Goal: Transaction & Acquisition: Purchase product/service

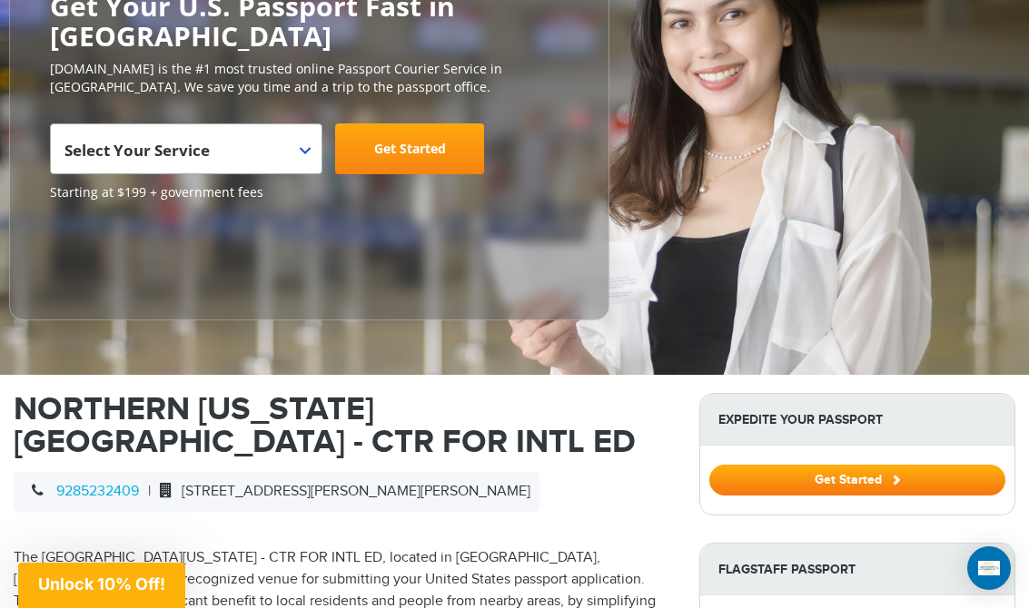
scroll to position [259, 0]
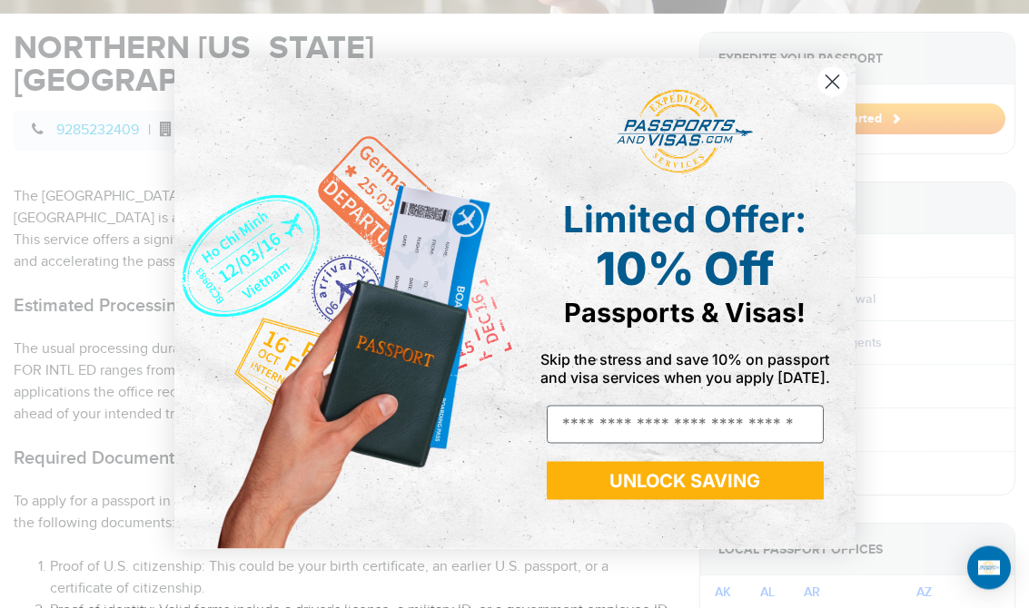
click at [845, 97] on circle "Close dialog" at bounding box center [831, 82] width 30 height 30
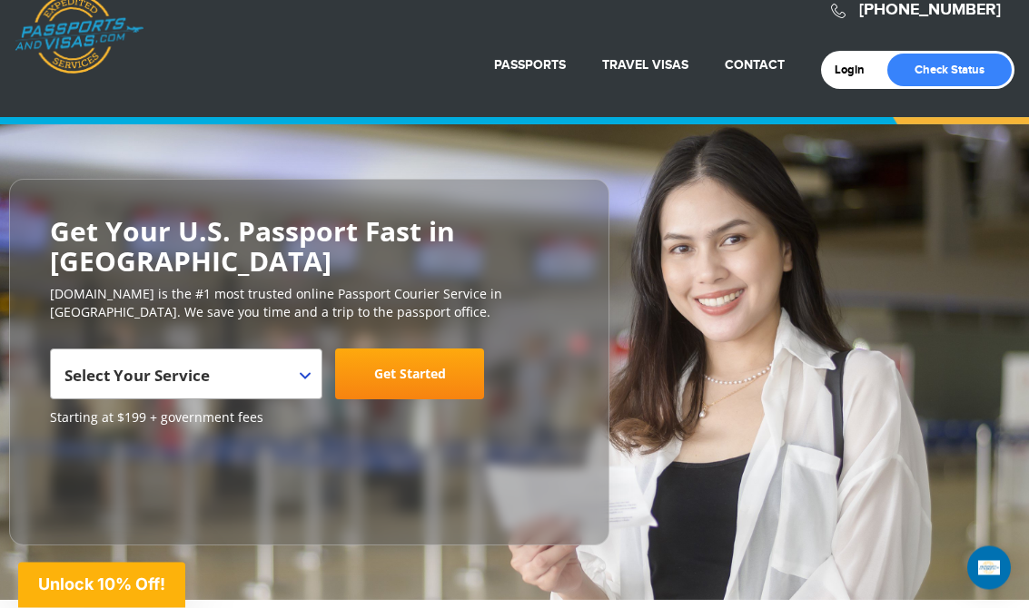
scroll to position [0, 0]
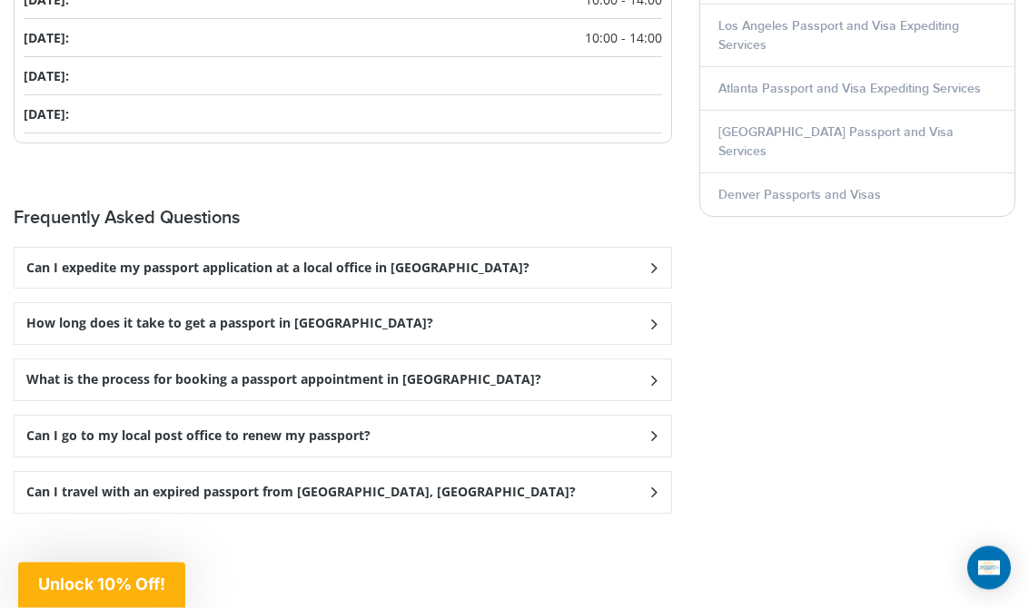
scroll to position [2602, 0]
click at [656, 288] on div "How long does it take to get a passport in [GEOGRAPHIC_DATA]?" at bounding box center [343, 267] width 657 height 41
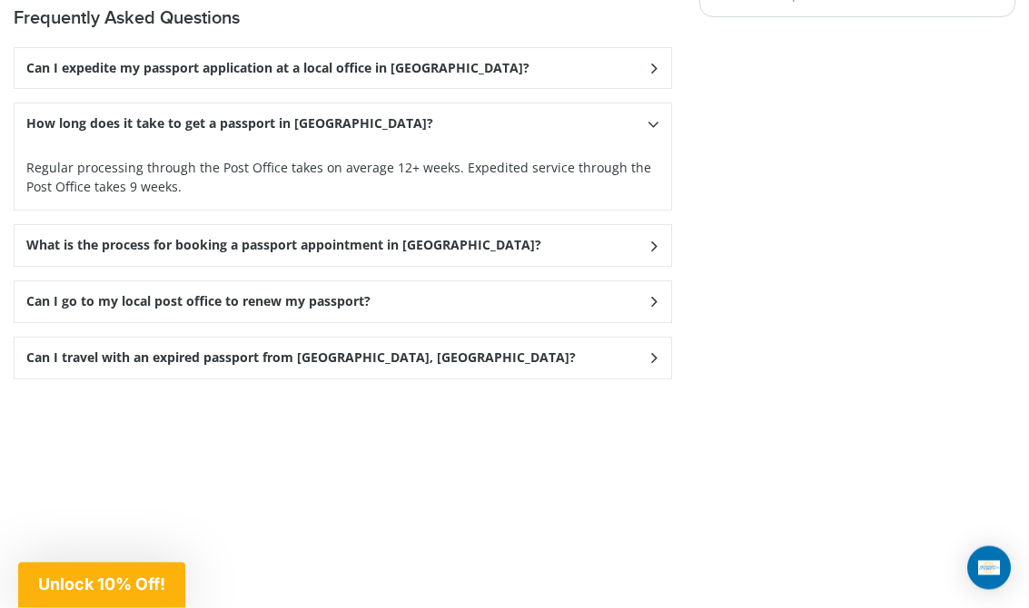
scroll to position [2792, 0]
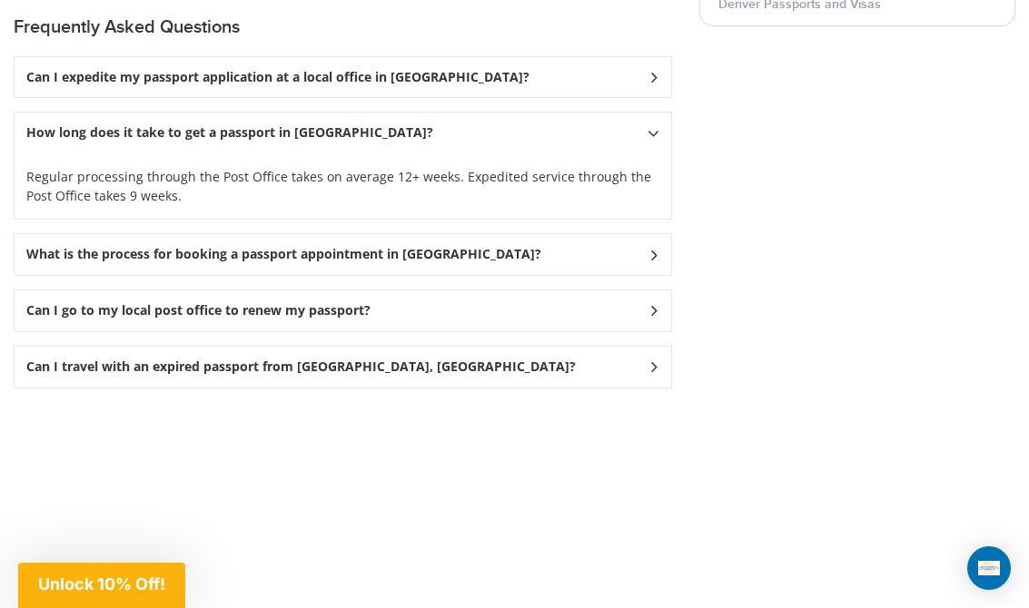
click at [655, 83] on icon at bounding box center [654, 77] width 18 height 12
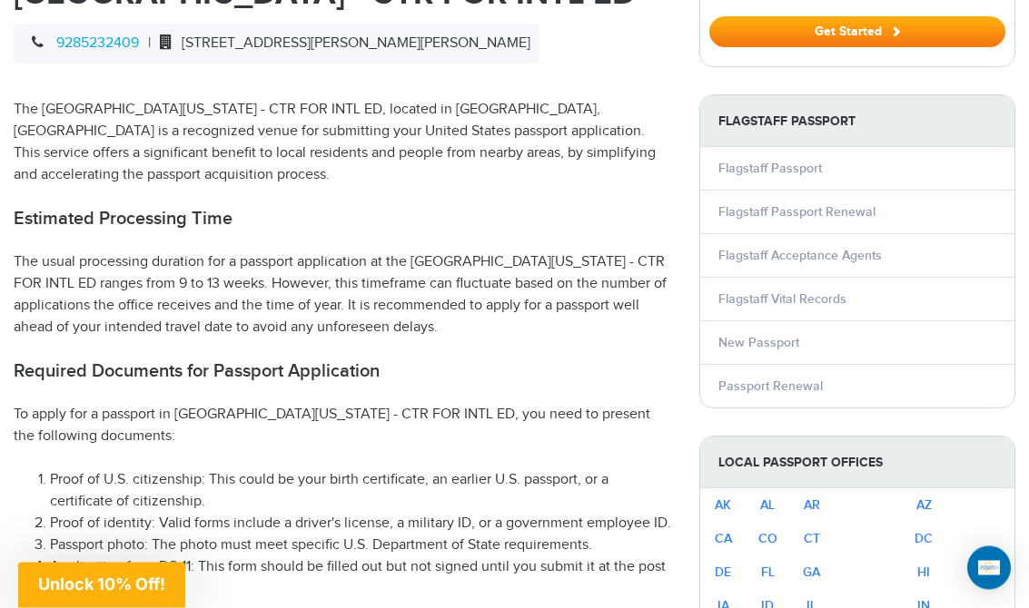
scroll to position [705, 0]
click at [857, 205] on link "Flagstaff Passport Renewal" at bounding box center [796, 211] width 157 height 15
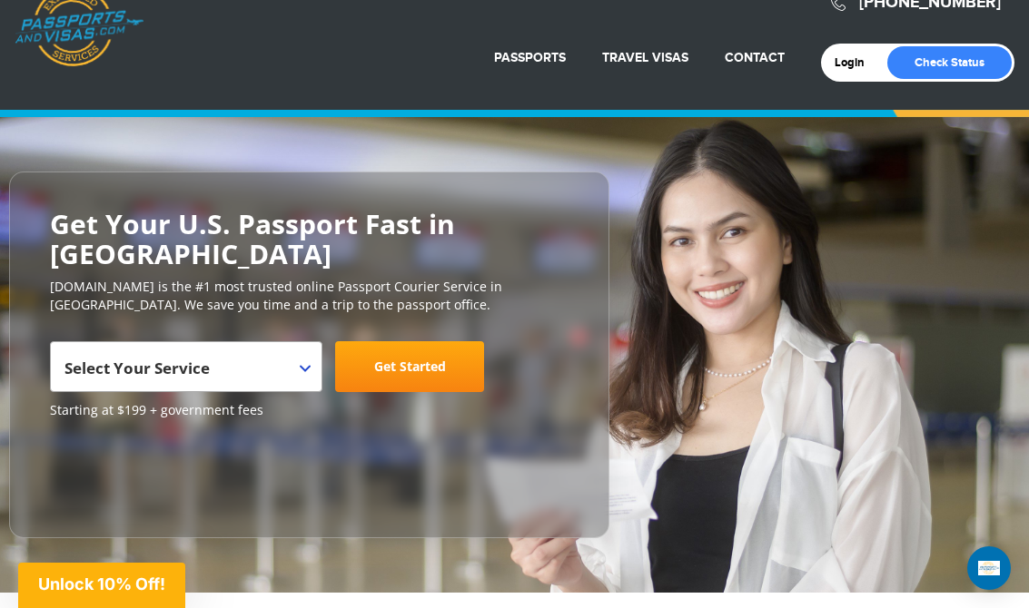
scroll to position [53, 0]
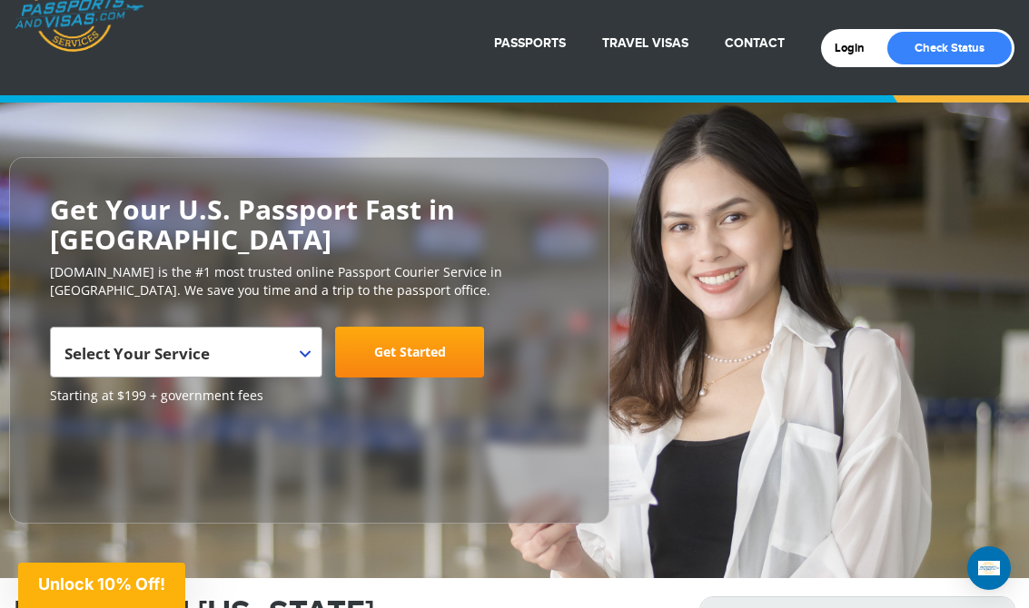
click at [290, 353] on span "Select Your Service" at bounding box center [183, 359] width 239 height 51
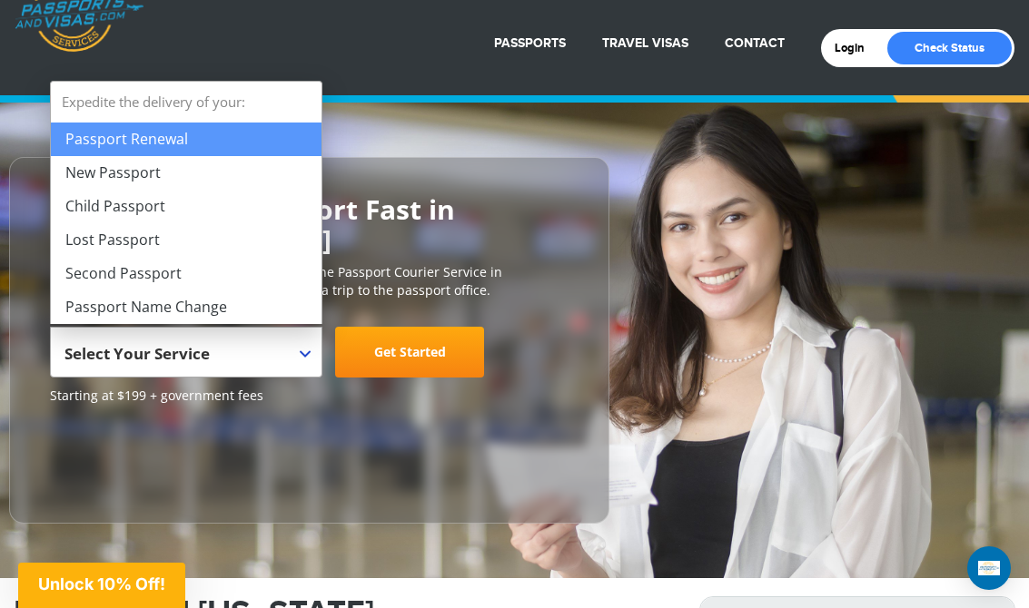
select select "**********"
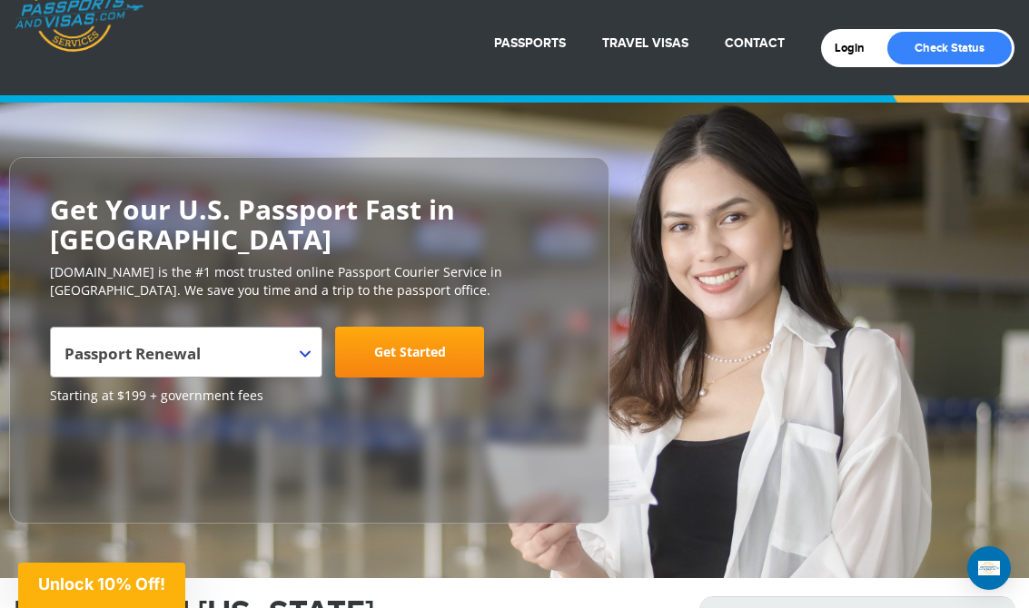
click at [369, 354] on link "Get Started" at bounding box center [409, 352] width 149 height 51
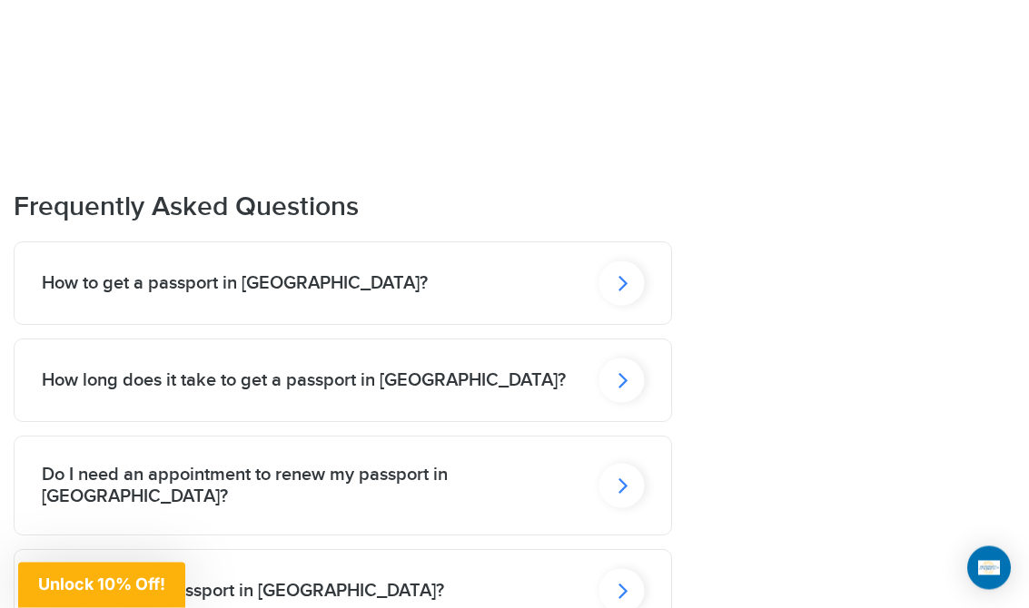
scroll to position [2506, 0]
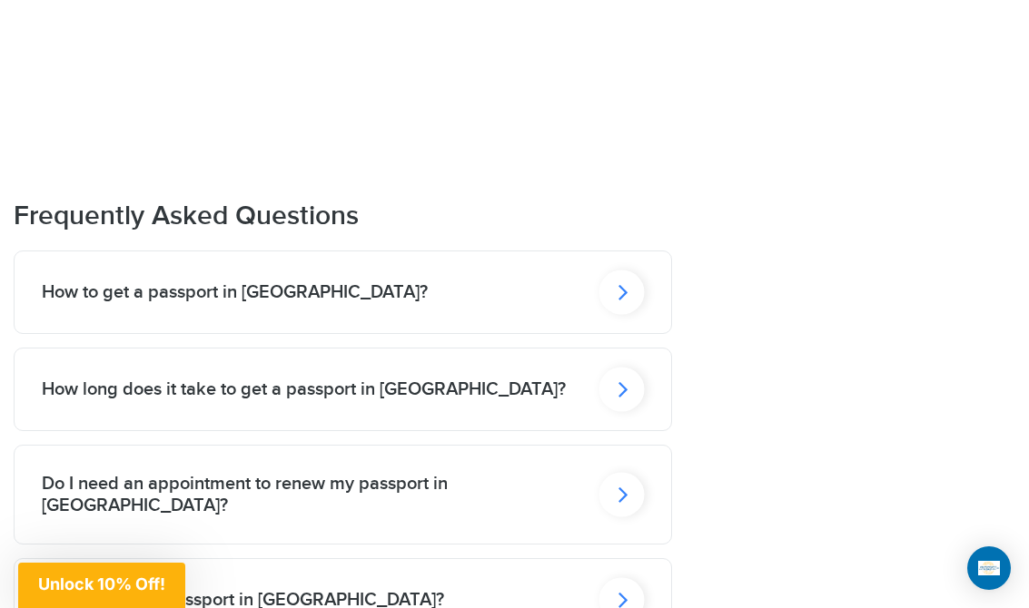
click at [623, 314] on icon at bounding box center [621, 292] width 45 height 45
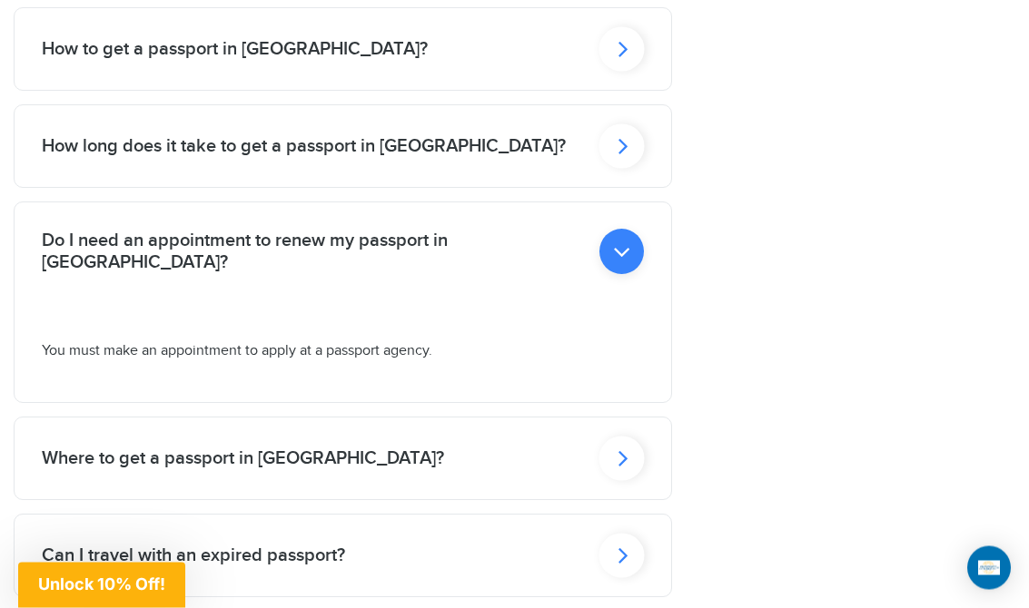
scroll to position [2731, 0]
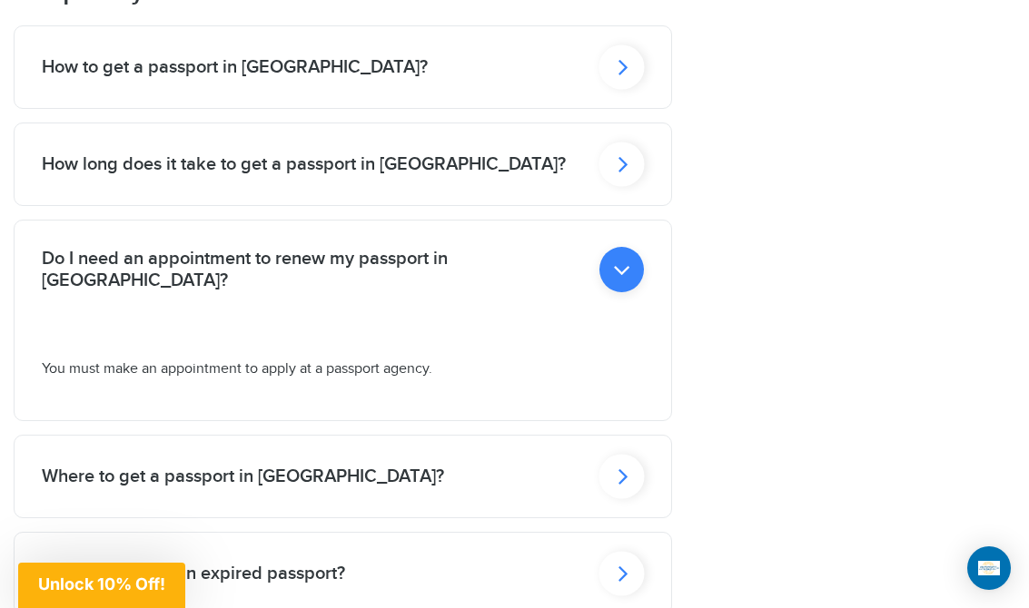
click at [628, 89] on icon at bounding box center [621, 67] width 45 height 45
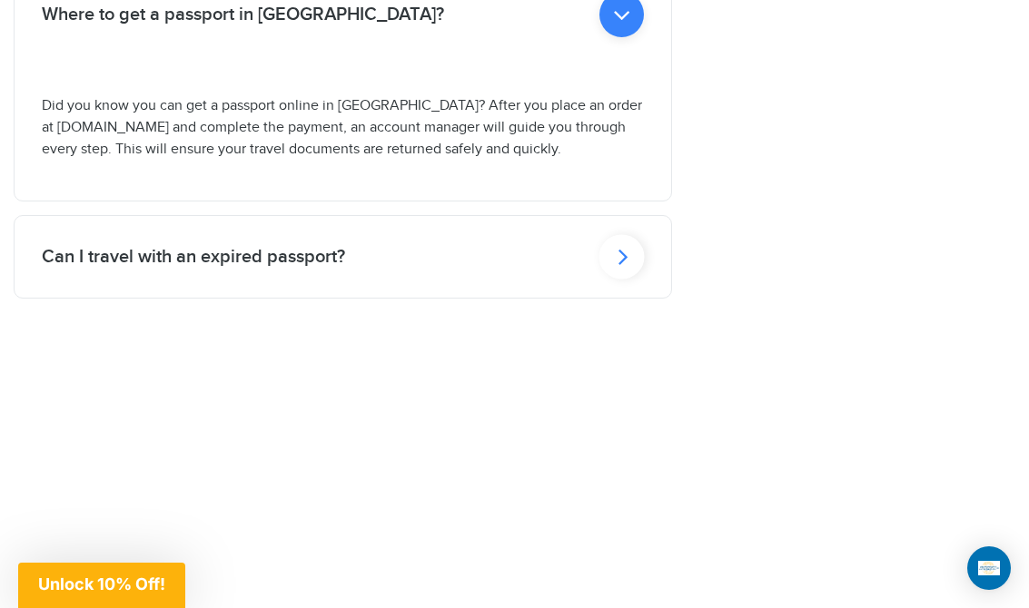
scroll to position [3151, 0]
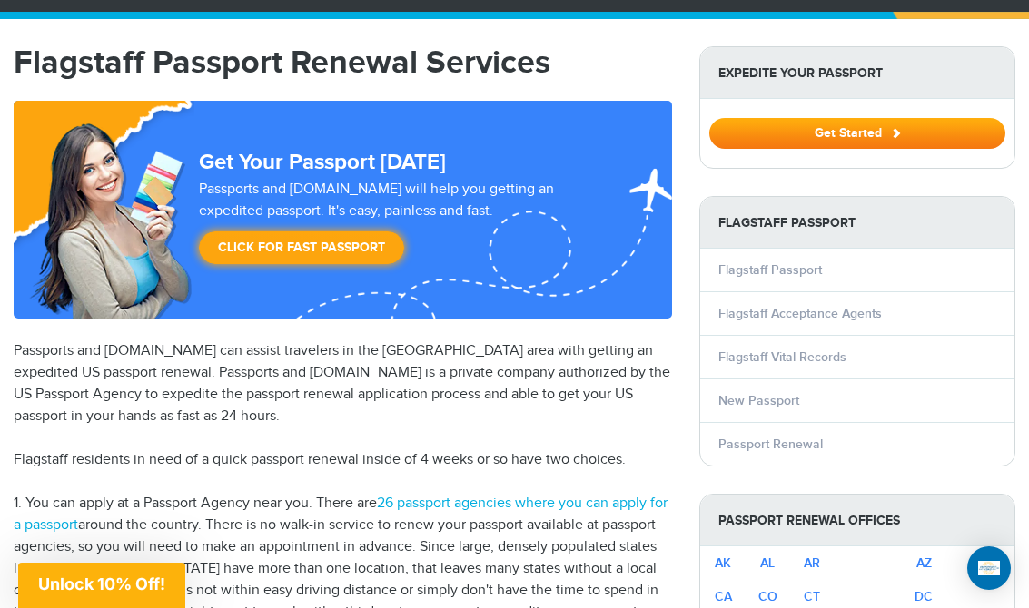
scroll to position [0, 0]
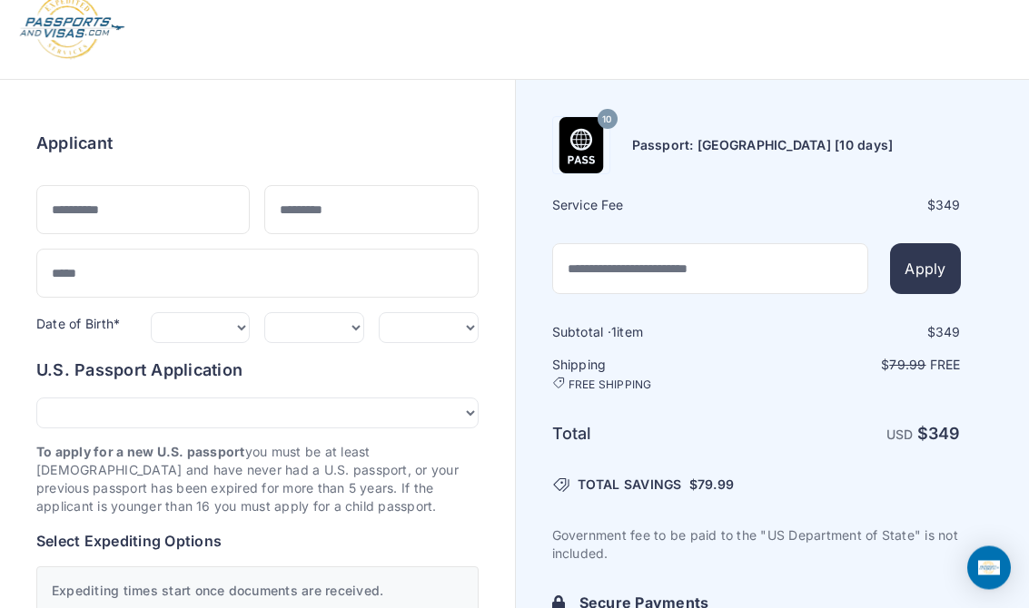
scroll to position [25, 0]
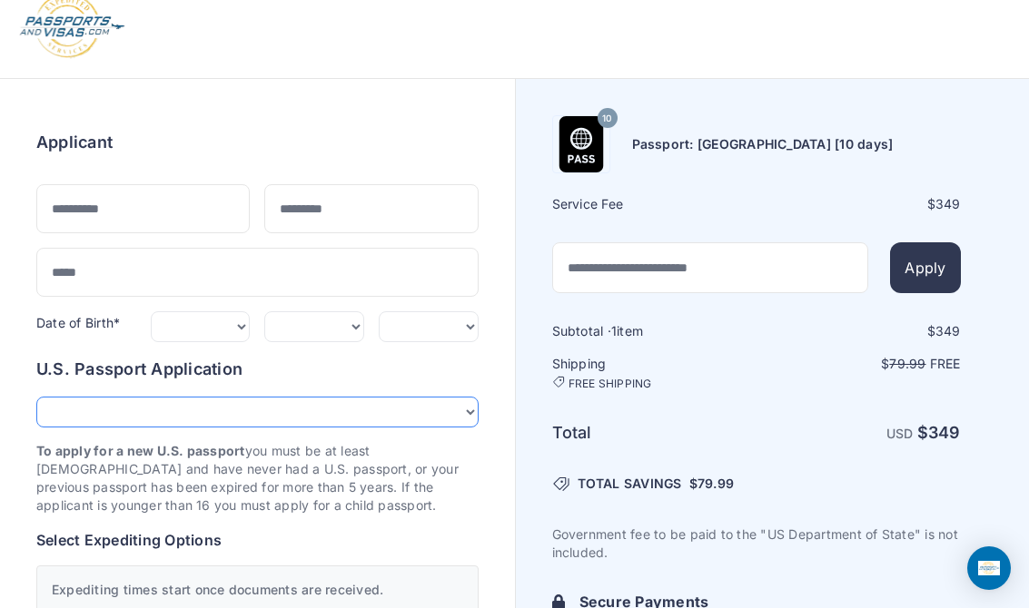
click at [64, 397] on select "**********" at bounding box center [257, 412] width 442 height 31
select select "*******"
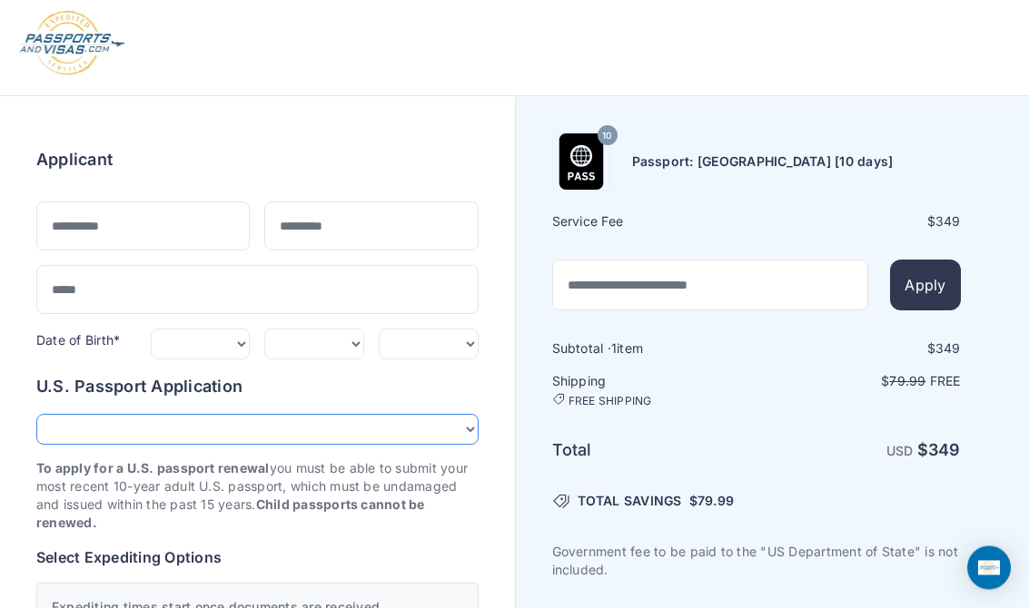
scroll to position [0, 0]
